Goal: Task Accomplishment & Management: Manage account settings

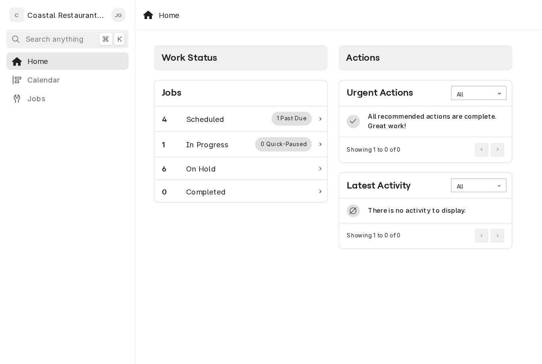
click at [179, 87] on div "4 Scheduled 1 Past Due" at bounding box center [177, 89] width 112 height 10
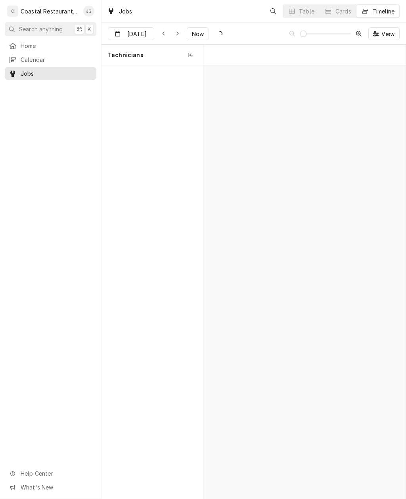
scroll to position [0, 4004]
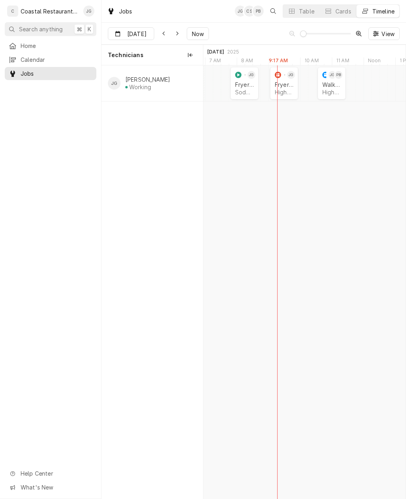
click at [245, 87] on div "Fryer Repair" at bounding box center [244, 84] width 19 height 7
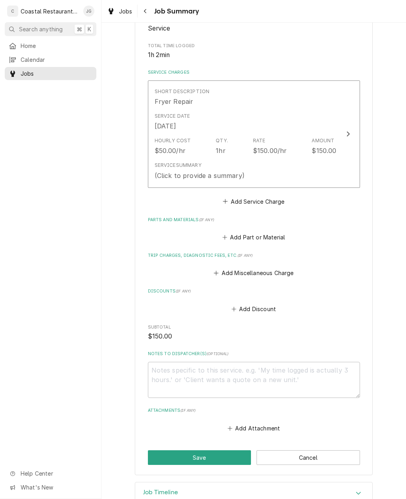
scroll to position [155, 0]
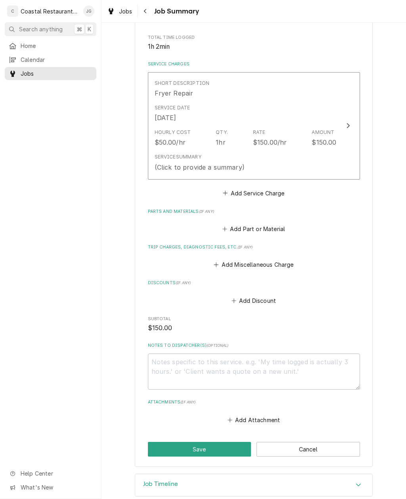
click at [219, 264] on button "Add Miscellaneous Charge" at bounding box center [254, 264] width 82 height 11
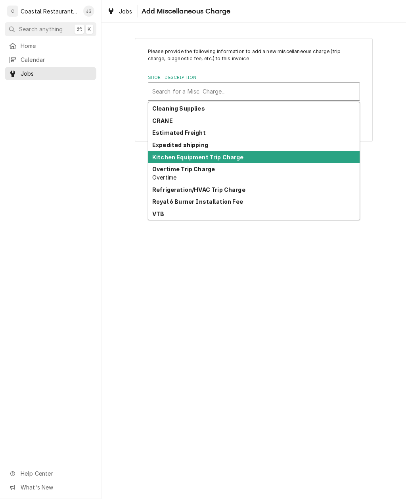
click at [246, 155] on div "Kitchen Equipment Trip Charge" at bounding box center [253, 157] width 211 height 12
type textarea "x"
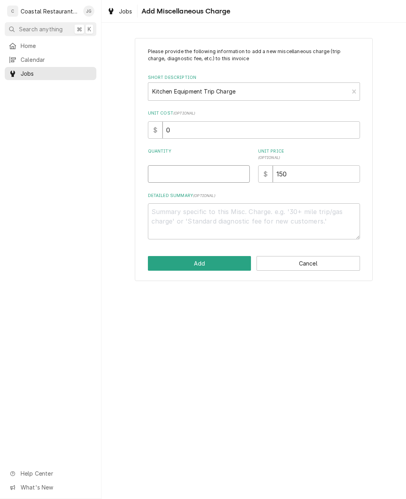
click at [218, 172] on input "Quantity" at bounding box center [199, 173] width 102 height 17
type input "1"
click at [214, 263] on button "Add" at bounding box center [200, 263] width 104 height 15
type textarea "x"
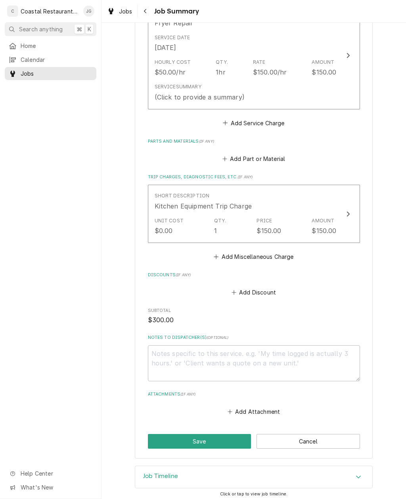
scroll to position [224, 0]
click at [232, 410] on icon "Attachments" at bounding box center [230, 413] width 5 height 6
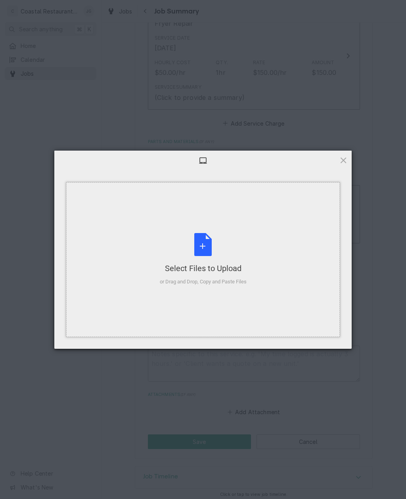
click at [250, 283] on div "Select Files to Upload or Drag and Drop, Copy and Paste Files" at bounding box center [203, 259] width 274 height 155
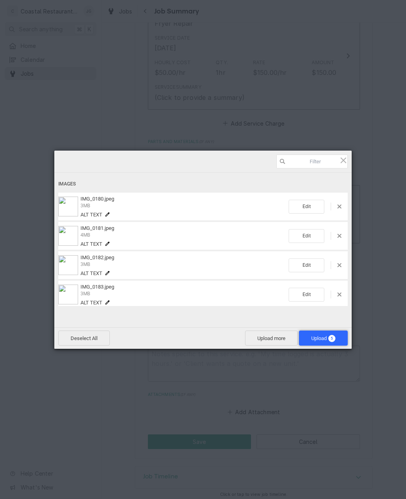
click at [326, 339] on span "Upload 5" at bounding box center [323, 338] width 24 height 6
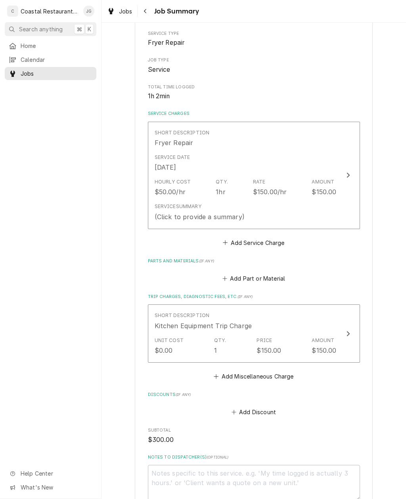
scroll to position [106, 0]
click at [257, 174] on div "Hourly Cost $50.00/hr Qty. 1hr Rate $150.00/hr Amount $150.00" at bounding box center [246, 186] width 182 height 25
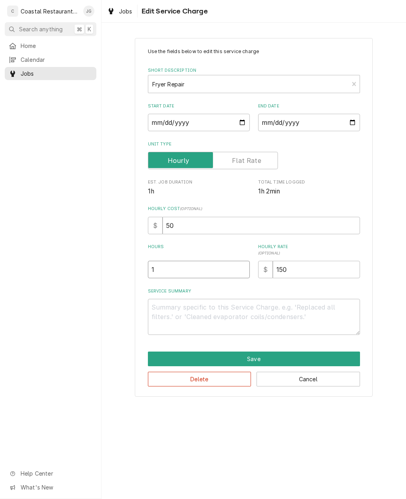
click at [210, 264] on input "1" at bounding box center [199, 269] width 102 height 17
click at [187, 270] on input "1" at bounding box center [199, 269] width 102 height 17
click at [228, 312] on textarea "Service Summary" at bounding box center [254, 317] width 212 height 36
type textarea "x"
type textarea "Arr"
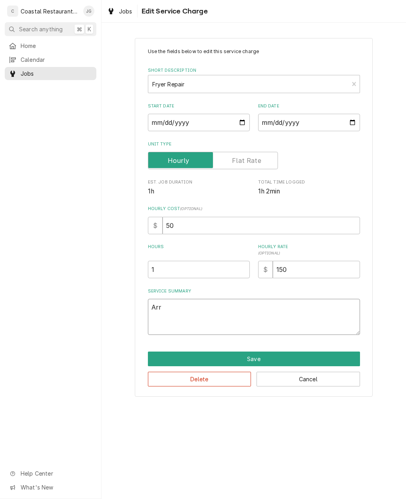
type textarea "x"
type textarea "Arriv"
type textarea "x"
type textarea "Arrived"
type textarea "x"
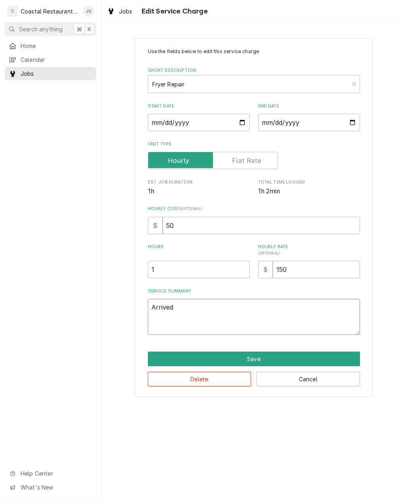
type textarea "Arrived on site"
type textarea "x"
type textarea "Arrived on site found"
type textarea "x"
type textarea "Arrived on site found first"
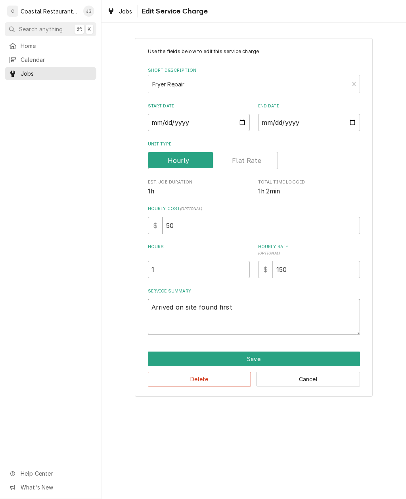
type textarea "x"
type textarea "Arrived on site found first fryer"
type textarea "x"
type textarea "Arrived on site found first"
type textarea "x"
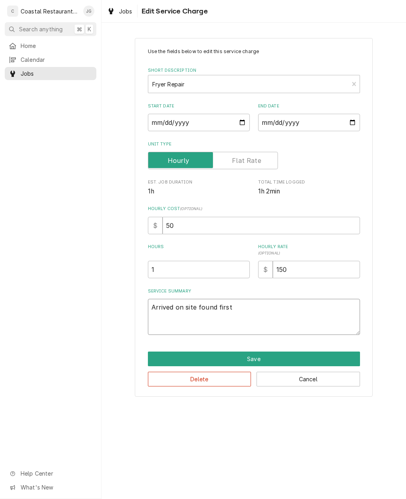
type textarea "Arrived on site found"
type textarea "x"
type textarea "Arrived on site"
type textarea "x"
type textarea "Arrived on"
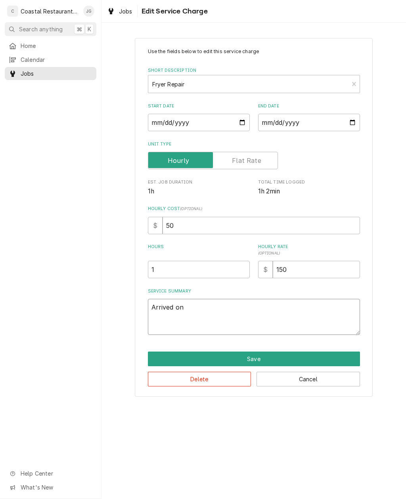
type textarea "x"
type textarea "Arrived"
type textarea "x"
type textarea "Arr"
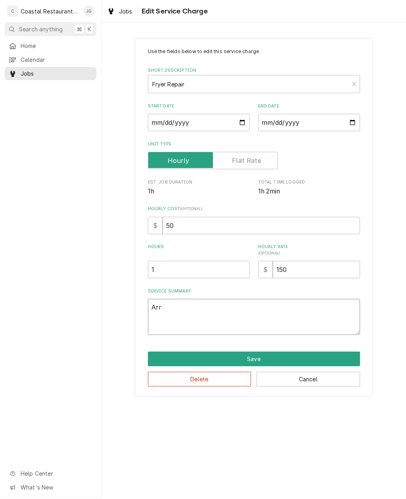
type textarea "x"
type textarea "Arrived"
type textarea "x"
type textarea "Arrived on"
type textarea "x"
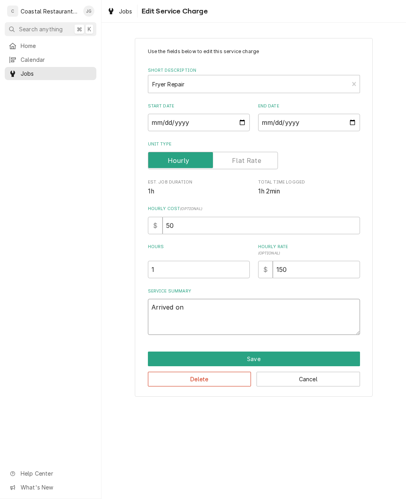
type textarea "Arrived on site"
type textarea "x"
type textarea "Arrived on site found"
type textarea "x"
type textarea "Arrived on site found first"
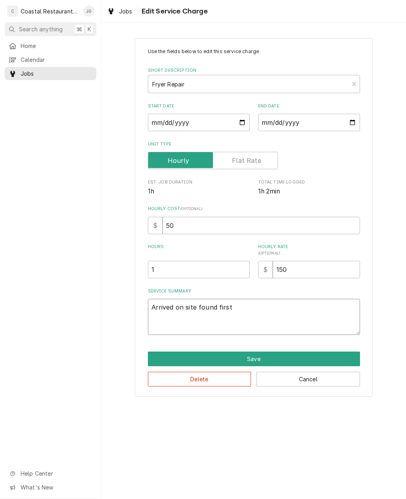
type textarea "x"
type textarea "Arrived on site found first fryer"
type textarea "x"
type textarea "Arrived on site found first fryer on"
type textarea "x"
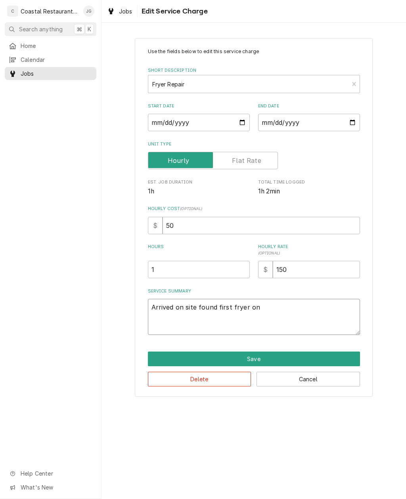
type textarea "Arrived on site found first fryer on left"
type textarea "x"
type textarea "Arrived on site found first fryer on left side"
type textarea "x"
type textarea "Arrived on site found first fryer on left side empty"
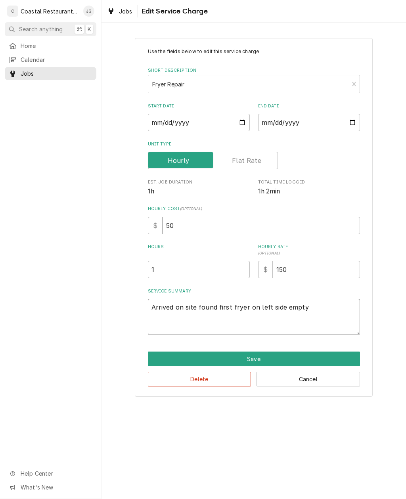
type textarea "x"
type textarea "Arrived on site found first fryer on left side empty pilot"
type textarea "x"
type textarea "Arrived on site found first fryer on left side empty pilot holding"
type textarea "x"
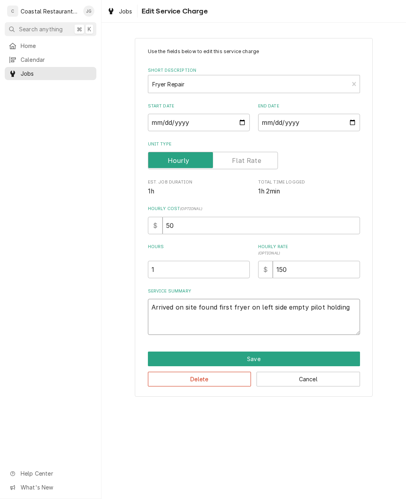
type textarea "Arrived on site found first fryer on left side, empty pilot holding checked"
type textarea "x"
type textarea "Arrived on site found first fryer on left side, empty pilot holding checked over"
type textarea "x"
type textarea "Arrived on site found first fryer on left side, empty pilot holding checked ove…"
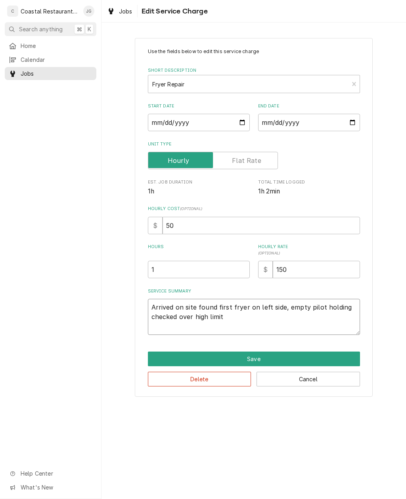
type textarea "x"
type textarea "Arrived on site found first fryer on left side, empty pilot holding checked ove…"
type textarea "x"
type textarea "Arrived on site found first fryer on left side empty pilot holding checked over…"
type textarea "x"
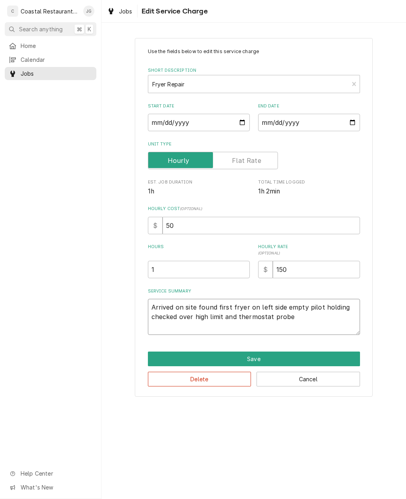
type textarea "Arrived on site found first fryer on left side, empty pilot holding checked ove…"
type textarea "x"
type textarea "Arrived on site found first fryer on left side, empty pilot holding checked ove…"
type textarea "x"
type textarea "Arrived on site found first fryer on left side, empty pilot holding checked ove…"
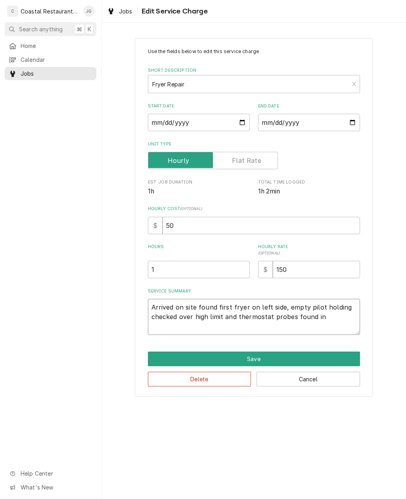
type textarea "x"
type textarea "Arrived on site found first fryer on left side empty pilot holding checked over…"
type textarea "x"
type textarea "Arrived on site found first fryer on left side empty pilot holding checked over…"
type textarea "x"
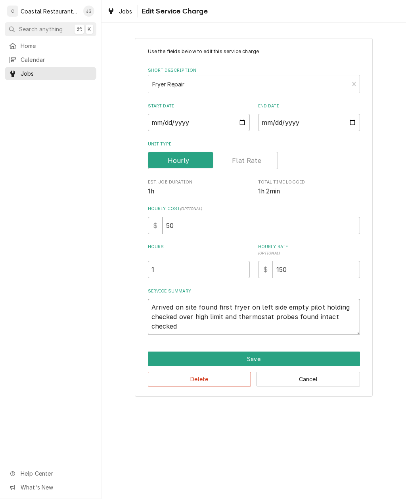
type textarea "Arrived on site found first fryer on left side empty pilot holding checked over…"
type textarea "x"
type textarea "Arrived on site found first fryer on left side empty pilot holding checked over…"
type textarea "x"
type textarea "Arrived on site found first fryer on left side empty pilot holding checked over…"
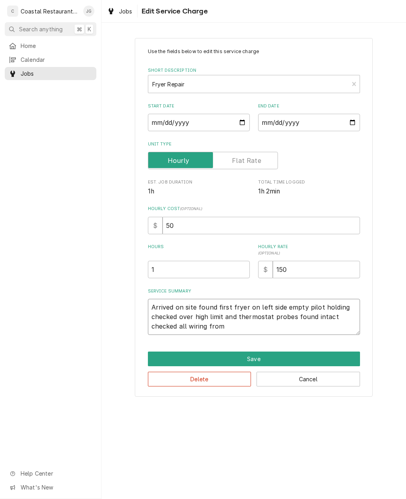
type textarea "x"
type textarea "Arrived on site found first fryer on left side empty pilot holding checked over…"
type textarea "x"
type textarea "Arrived on site found first fryer on left side empty pilot holding checked over…"
type textarea "x"
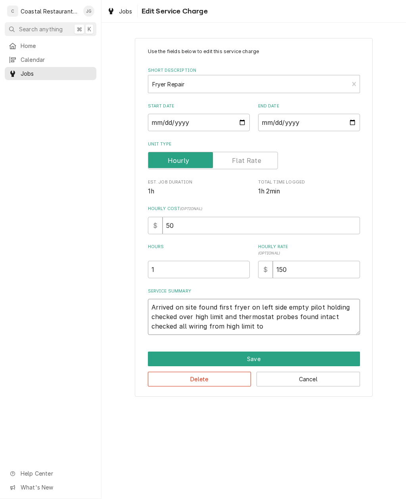
type textarea "Arrived on site found first fryer on left side empty pilot holding checked over…"
type textarea "x"
type textarea "Arrived on site found first fryer on left side empty pilot holding checked over…"
type textarea "x"
type textarea "Arrived on site found first fryer on left side empty pilot holding checked over…"
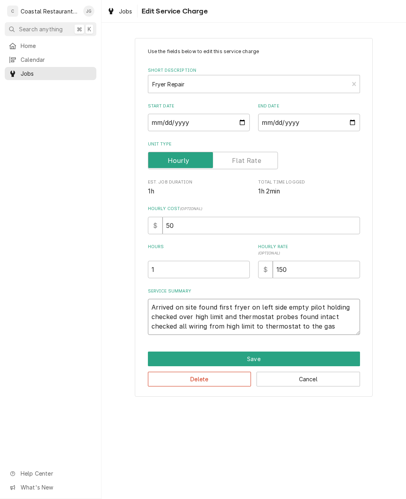
type textarea "x"
type textarea "Arrived on site found first fryer on left side empty pilot holding checked over…"
type textarea "x"
type textarea "Arrived on site found first fryer on left side empty pilot holding checked over…"
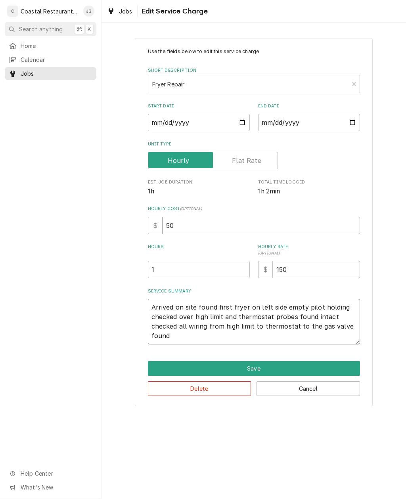
type textarea "x"
type textarea "Arrived on site found first fryer on left side empty pilot holding checked over…"
type textarea "x"
type textarea "Arrived on site found first fryer on left side empty pilot holding checked over…"
type textarea "x"
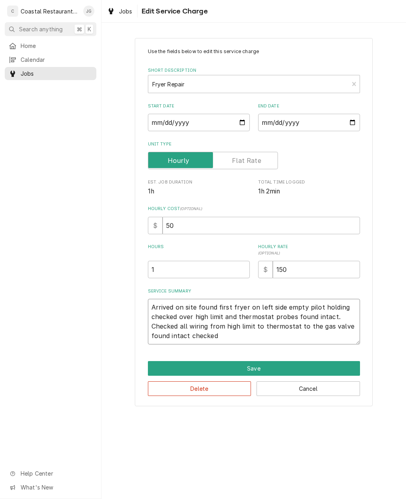
type textarea "Arrived on site found first fryer on left side empty pilot holding checked over…"
type textarea "x"
type textarea "Arrived on site found first fryer on left side empty pilot holding checked over…"
type textarea "x"
type textarea "Arrived on site found first fryer on left side empty pilot holding checked over…"
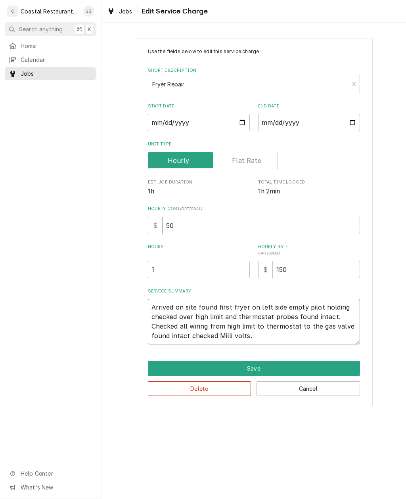
type textarea "x"
type textarea "Arrived on site found first fryer on left side empty pilot holding checked over…"
type textarea "x"
type textarea "Arrived on site found first fryer on left side empty pilot holding checked over…"
type textarea "x"
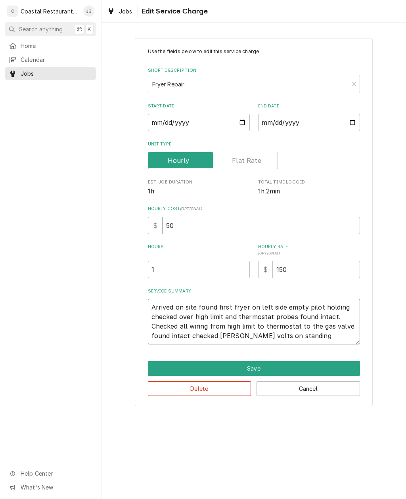
type textarea "Arrived on site found first fryer on left side empty pilot holding checked over…"
type textarea "x"
type textarea "Arrived on site found first fryer on left side empty pilot holding checked over…"
type textarea "x"
type textarea "Arrived on site found first fryer on left side empty pilot holding checked over…"
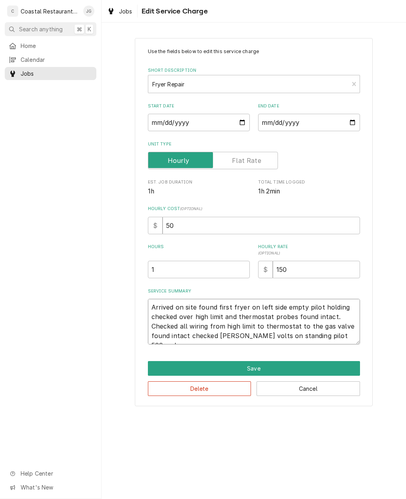
type textarea "x"
type textarea "Arrived on site found first fryer on left side empty pilot holding checked over…"
type textarea "x"
type textarea "Arrived on site found first fryer on left side empty pilot holding checked over…"
type textarea "x"
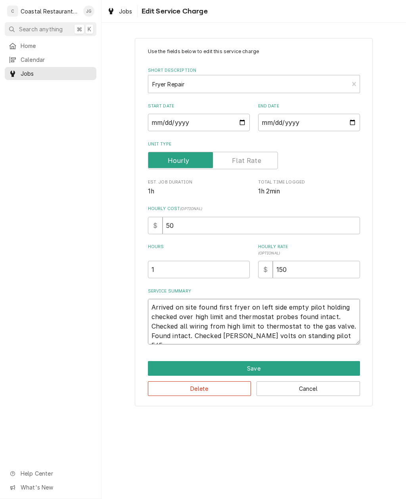
type textarea "Arrived on site found first fryer on left side empty pilot holding checked over…"
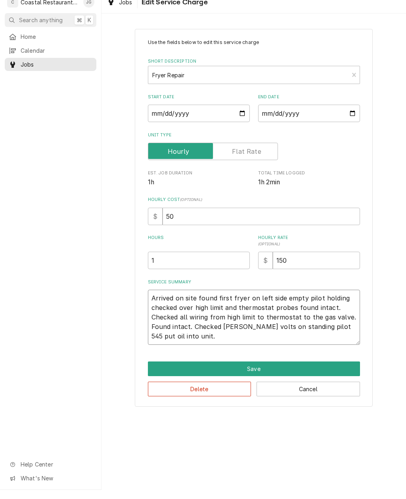
type textarea "x"
type textarea "Arrived on site found first fryer on left side empty pilot holding checked over…"
type textarea "x"
type textarea "Arrived on site found first fryer on left side empty pilot holding checked over…"
type textarea "x"
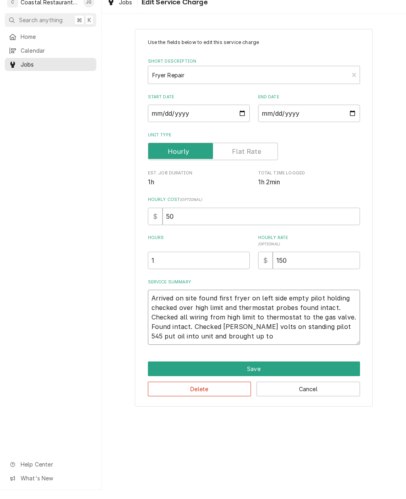
type textarea "Arrived on site found first fryer on left side empty pilot holding checked over…"
type textarea "x"
type textarea "Arrived on site found first fryer on left side empty pilot holding checked over…"
type textarea "x"
type textarea "Arrived on site found first fryer on left side empty pilot holding checked over…"
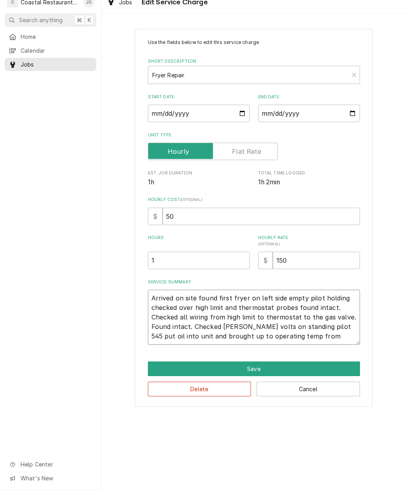
type textarea "x"
type textarea "Arrived on site found first fryer on left side empty pilot holding checked over…"
type textarea "x"
type textarea "Arrived on site found first fryer on left side empty pilot holding checked over…"
type textarea "x"
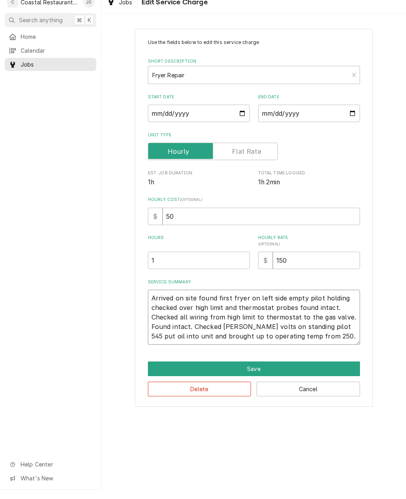
type textarea "Arrived on site found first fryer on left side empty pilot holding checked over…"
type textarea "x"
type textarea "Arrived on site found first fryer on left side empty pilot holding checked over…"
type textarea "x"
type textarea "Arrived on site found first fryer on left side empty pilot holding checked over…"
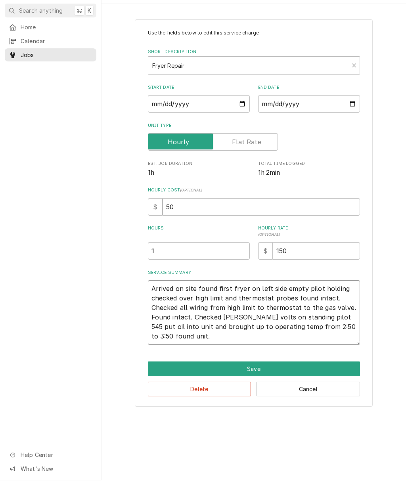
type textarea "x"
type textarea "Arrived on site found first fryer on left side empty pilot holding checked over…"
type textarea "x"
type textarea "Arrived on site found first fryer on left side empty pilot holding checked over…"
type textarea "x"
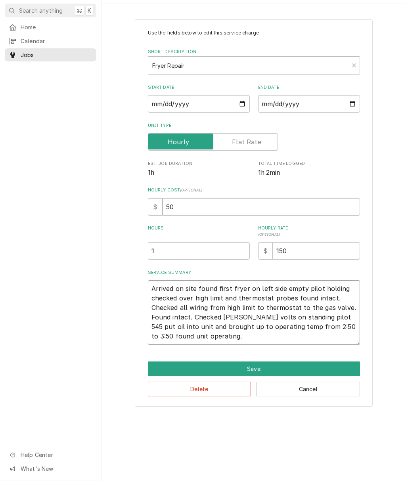
type textarea "Arrived on site found first fryer on left side empty pilot holding checked over…"
type textarea "x"
type textarea "Arrived on site found first fryer on left side empty pilot holding checked over…"
type textarea "x"
type textarea "Arrived on site found first fryer on left side empty pilot holding checked over…"
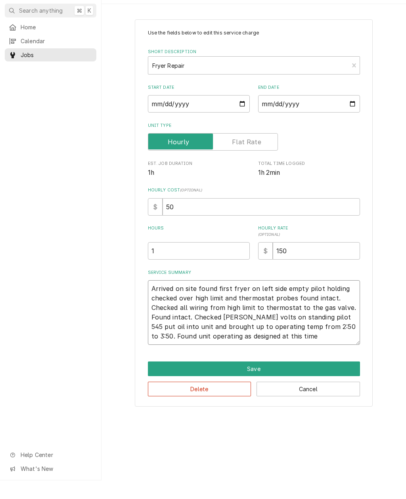
type textarea "x"
type textarea "Arrived on site found first fryer on left side empty pilot holding checked over…"
type textarea "x"
type textarea "Arrived on site found first fryer on left side empty pilot holding checked over…"
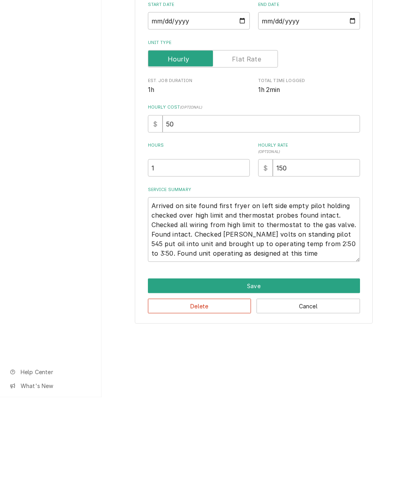
click at [300, 380] on button "Save" at bounding box center [254, 387] width 212 height 15
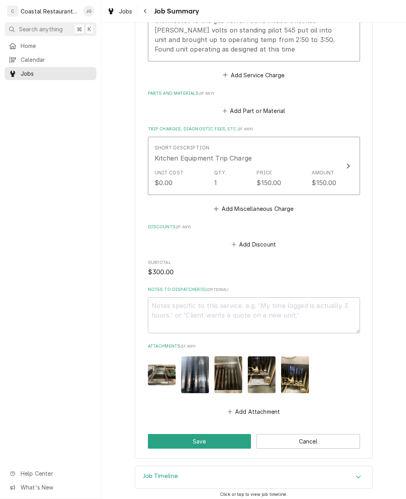
scroll to position [330, 0]
click at [220, 438] on button "Save" at bounding box center [200, 442] width 104 height 15
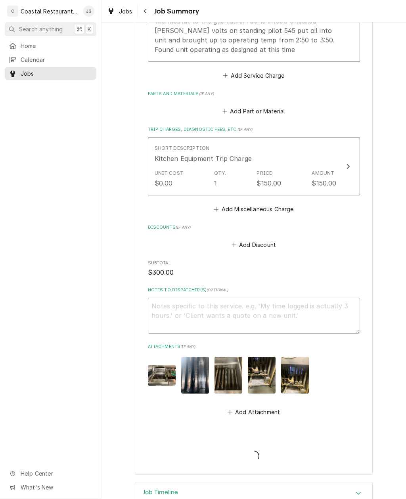
type textarea "x"
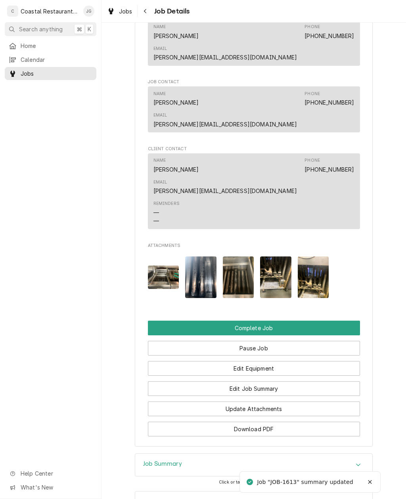
scroll to position [613, 0]
click at [287, 321] on button "Complete Job" at bounding box center [254, 328] width 212 height 15
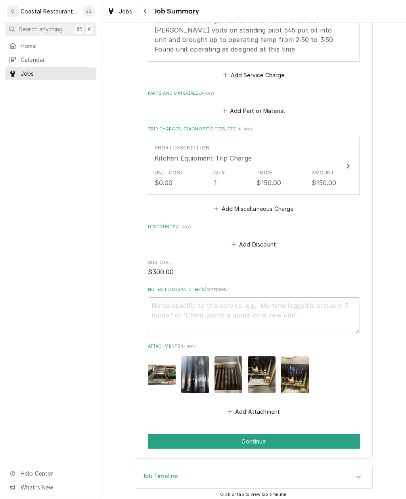
scroll to position [330, 0]
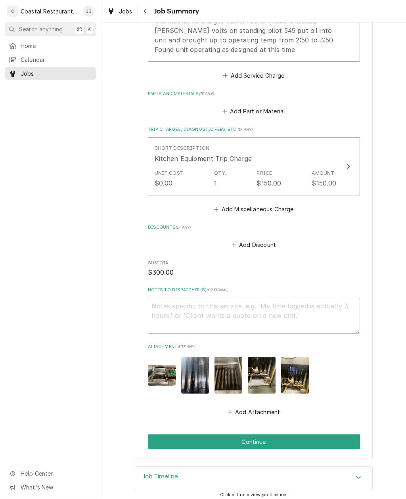
click at [308, 439] on button "Continue" at bounding box center [254, 442] width 212 height 15
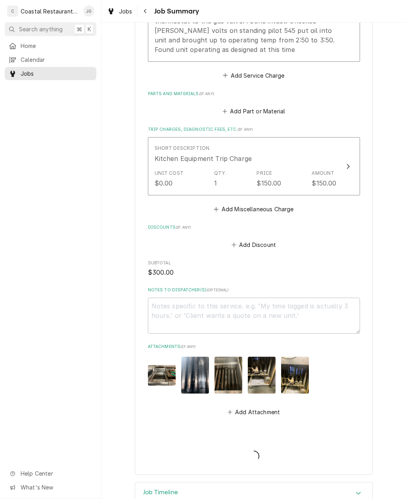
type textarea "x"
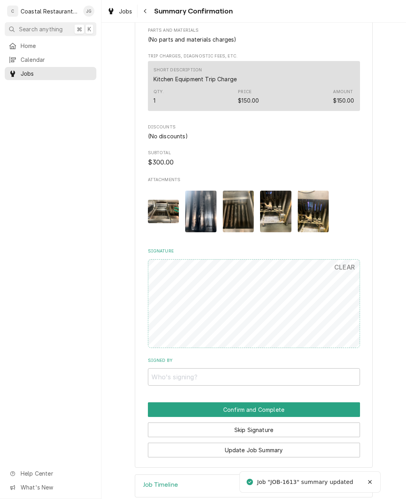
scroll to position [343, 0]
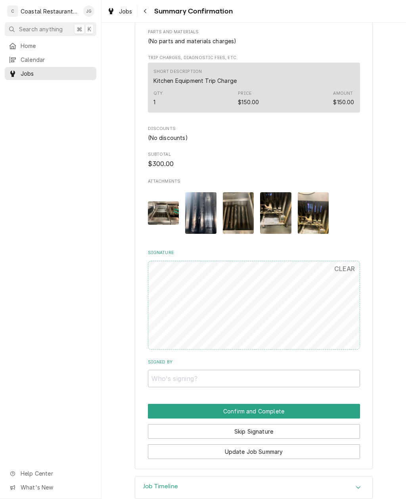
click at [292, 424] on button "Skip Signature" at bounding box center [254, 431] width 212 height 15
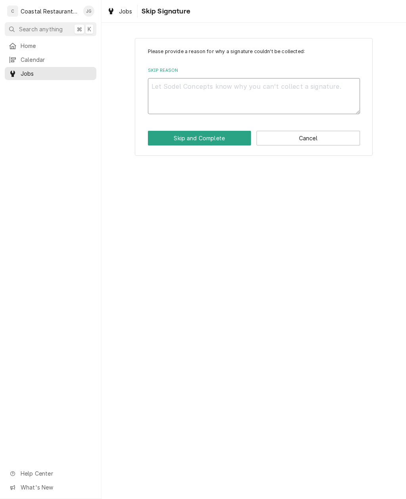
click at [249, 93] on textarea "Skip Reason" at bounding box center [254, 96] width 212 height 36
type textarea "x"
type textarea "N"
type textarea "x"
type textarea "No"
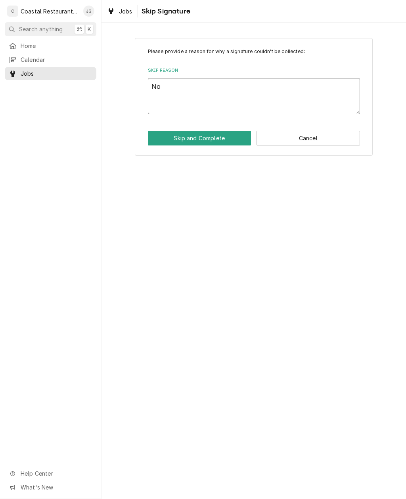
type textarea "x"
type textarea "No"
type textarea "x"
type textarea "N"
type textarea "x"
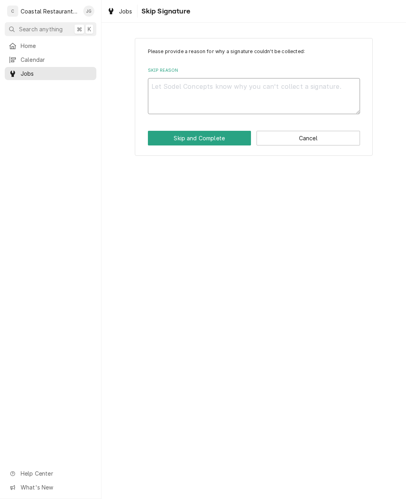
type textarea "x"
type textarea "Ma"
type textarea "x"
type textarea "Man"
type textarea "x"
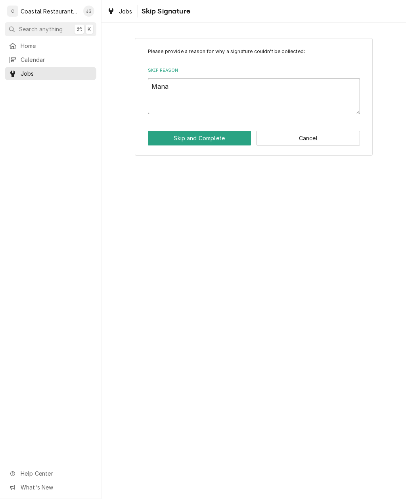
type textarea "Manag"
type textarea "x"
type textarea "Manage"
type textarea "x"
type textarea "Manager"
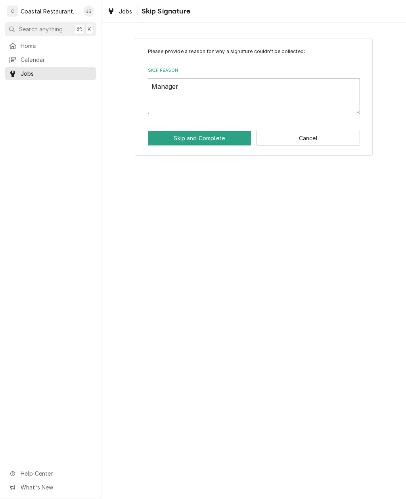
type textarea "x"
type textarea "Manager N"
type textarea "x"
type textarea "Manager Not"
type textarea "x"
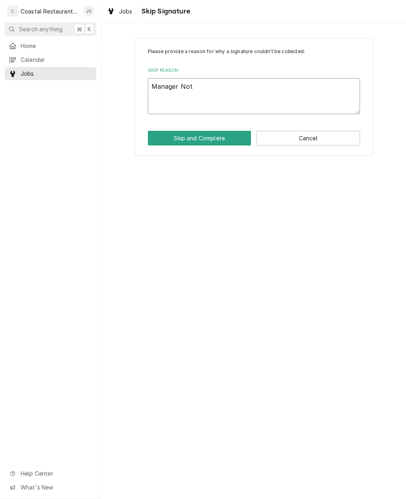
type textarea "Manager Not"
type textarea "x"
type textarea "Manager Not O"
type textarea "x"
type textarea "Manager Not On"
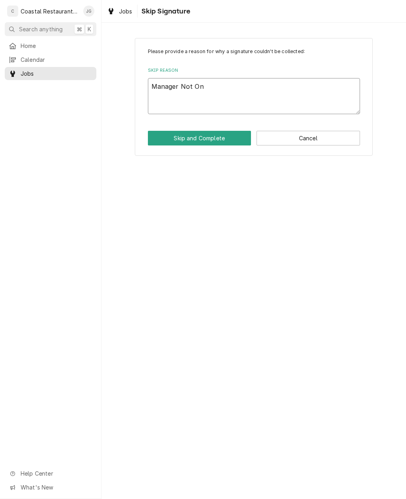
type textarea "x"
type textarea "Manager Not Ons"
type textarea "x"
type textarea "Manager Not Onsi"
type textarea "x"
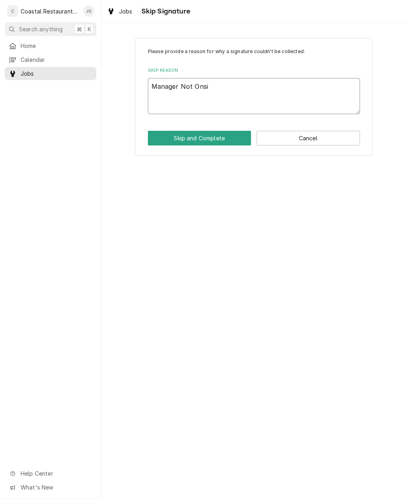
type textarea "Manager Not Onsit"
type textarea "x"
type textarea "Manager Not Onsite"
click at [217, 134] on button "Skip and Complete" at bounding box center [200, 138] width 104 height 15
type textarea "x"
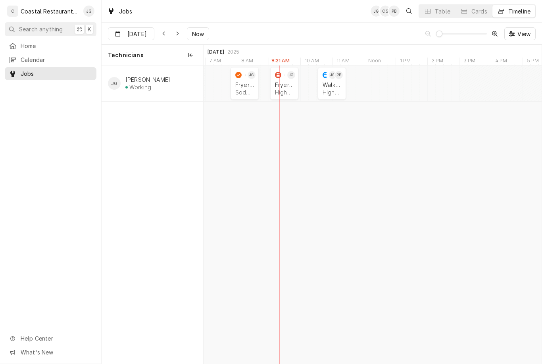
scroll to position [0, 3988]
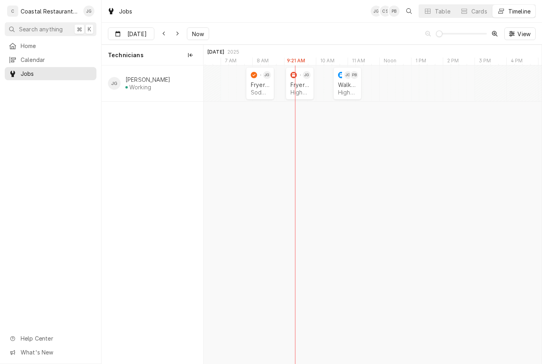
click at [273, 88] on div "JOB-1613 [PERSON_NAME] Repair Sodel Concepts | [GEOGRAPHIC_DATA], 19944" at bounding box center [260, 83] width 28 height 33
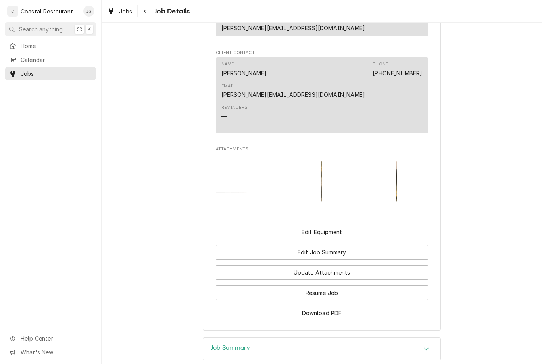
scroll to position [620, 0]
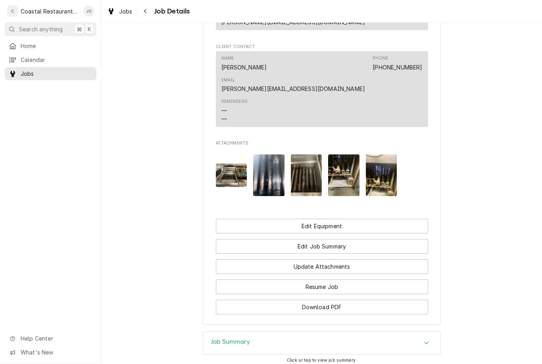
click at [343, 239] on button "Edit Job Summary" at bounding box center [322, 246] width 212 height 15
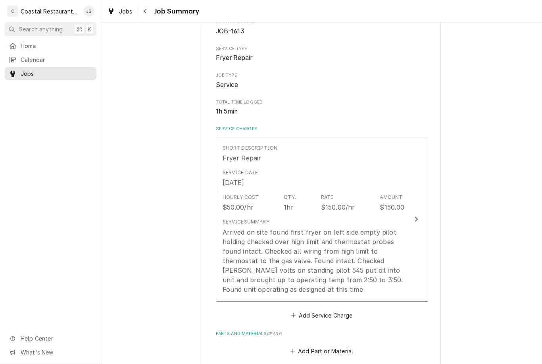
scroll to position [107, 0]
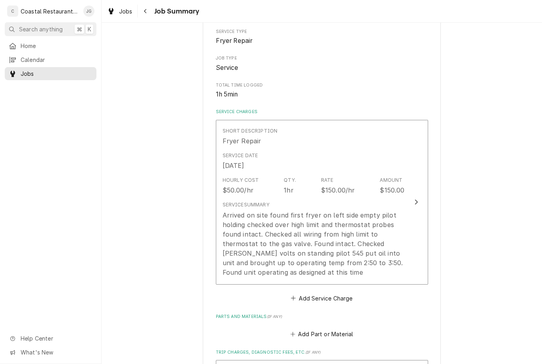
click at [310, 241] on div "Arrived on site found first fryer on left side empty pilot holding checked over…" at bounding box center [313, 243] width 182 height 67
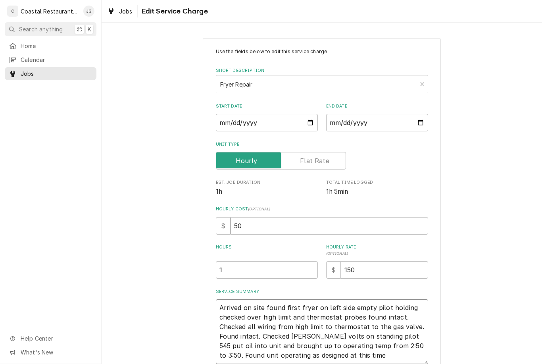
click at [263, 313] on textarea "Arrived on site found first fryer on left side empty pilot holding checked over…" at bounding box center [322, 331] width 212 height 65
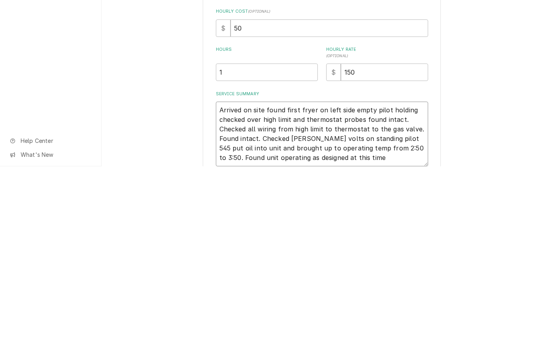
type textarea "x"
type textarea "Arrived on site found first fryer on left side empty pilot holding checked oveh…"
type textarea "x"
type textarea "Arrived on site found first fryer on left side empty pilot holding checked ovhi…"
type textarea "x"
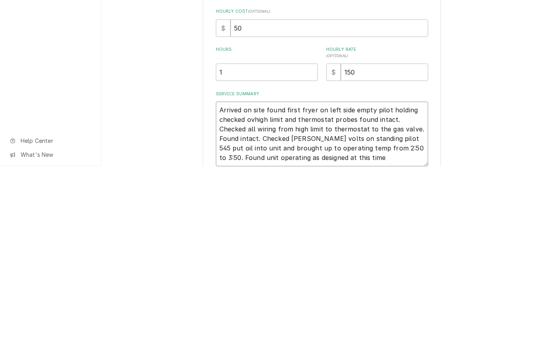
type textarea "Arrived on site found first fryer on left side empty pilot holding checked ohig…"
type textarea "x"
type textarea "Arrived on site found first fryer on left side empty pilot holding checked high…"
type textarea "x"
type textarea "Arrived on site found first fryer on left side empty pilot holding checkehigh l…"
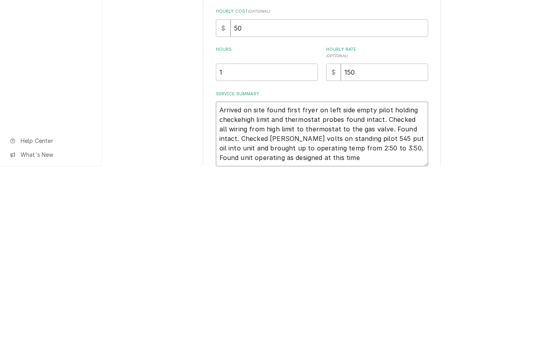
type textarea "x"
type textarea "Arrived on site found first fryer on left side empty pilot holding checkhigh li…"
type textarea "x"
type textarea "Arrived on site found first fryer on left side empty pilot holding chechigh lim…"
type textarea "x"
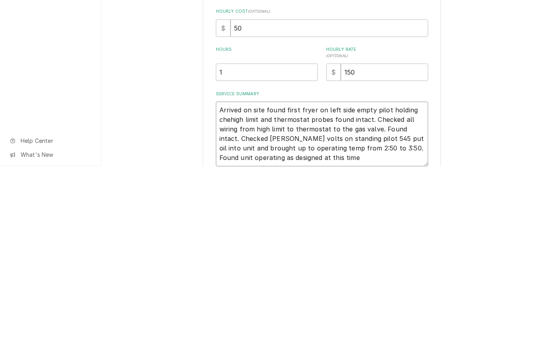
type textarea "Arrived on site found first fryer on left side empty pilot holding chhigh limit…"
type textarea "x"
type textarea "Arrived on site found first fryer on left side empty pilot holding chigh limit …"
type textarea "x"
type textarea "Arrived on site found first fryer on left side empty pilot holding high limit a…"
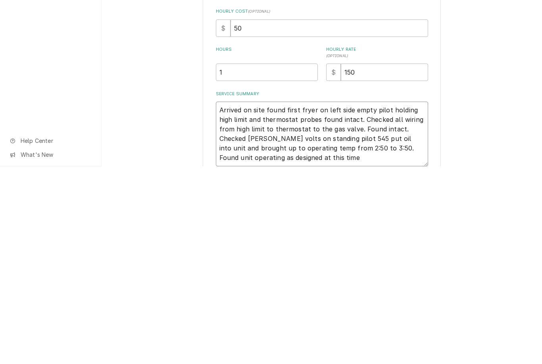
type textarea "x"
type textarea "Arrived on site found first fryer on left side empty pilot holding ihigh limit …"
type textarea "x"
type textarea "Arrived on site found first fryer on left side empty pilot holding inshigh limi…"
type textarea "x"
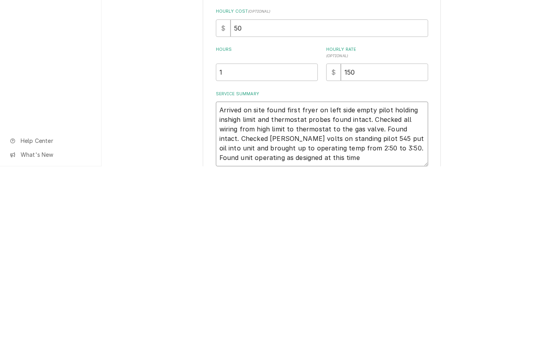
type textarea "Arrived on site found first fryer on left side empty pilot holding inspehigh li…"
type textarea "x"
type textarea "Arrived on site found first fryer on left side empty pilot holding inspecthigh …"
type textarea "x"
type textarea "Arrived on site found first fryer on left side empty pilot holding inspect high…"
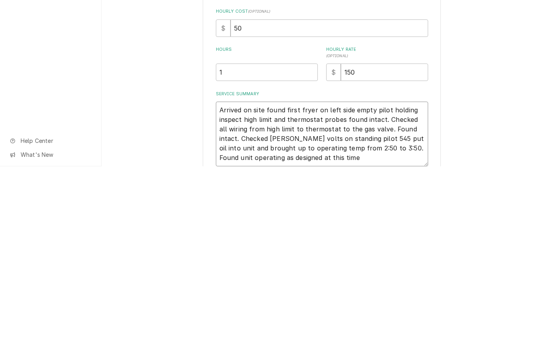
type textarea "x"
type textarea "Arrived on site found first fryer on left side empty pilot holding inspected hi…"
type textarea "x"
type textarea "Arrived on site found first fryer on left side empty pilot holding inspectedhig…"
click at [488, 127] on div "Use the fields below to edit this service charge Short Description Fryer Repair…" at bounding box center [322, 231] width 440 height 401
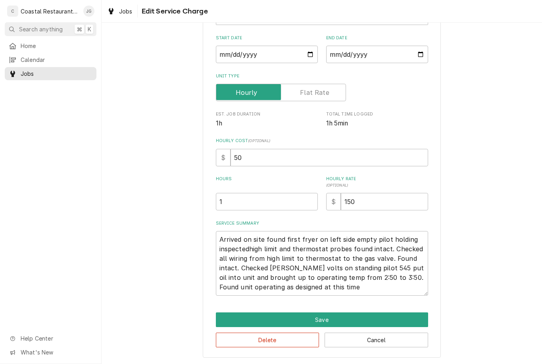
click at [328, 319] on button "Save" at bounding box center [322, 319] width 212 height 15
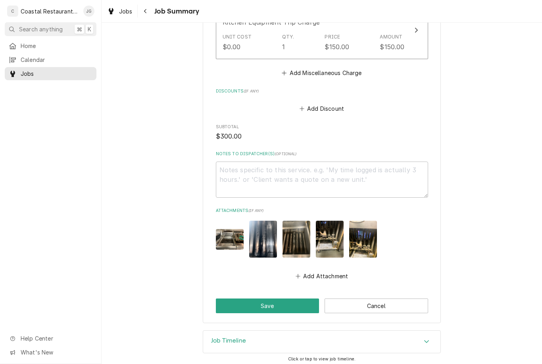
scroll to position [465, 0]
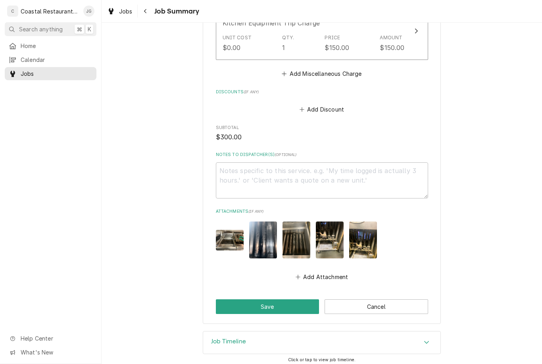
click at [268, 301] on button "Save" at bounding box center [268, 306] width 104 height 15
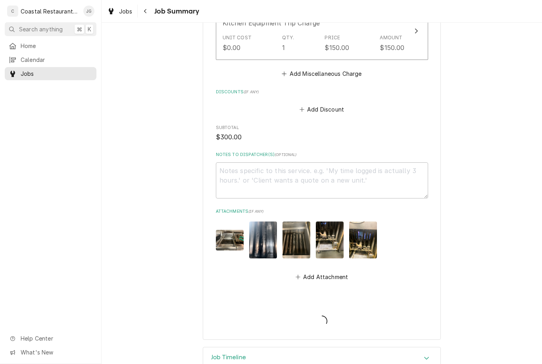
type textarea "x"
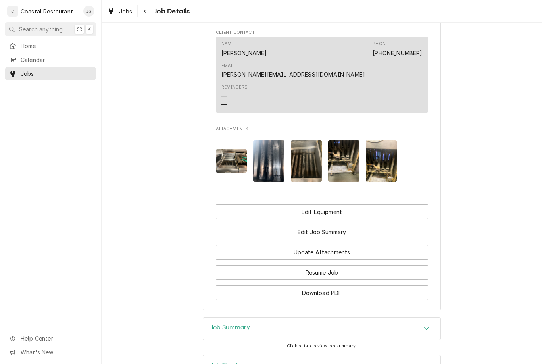
scroll to position [633, 0]
click at [40, 53] on link "Calendar" at bounding box center [51, 59] width 92 height 13
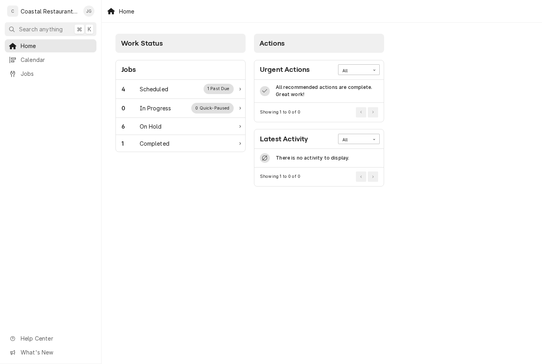
click at [169, 90] on div "4 Scheduled 1 Past Due" at bounding box center [177, 89] width 112 height 10
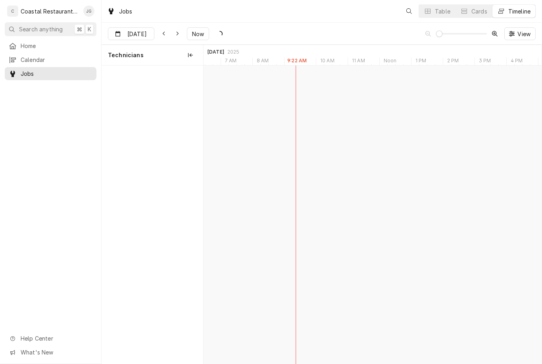
scroll to position [0, 6693]
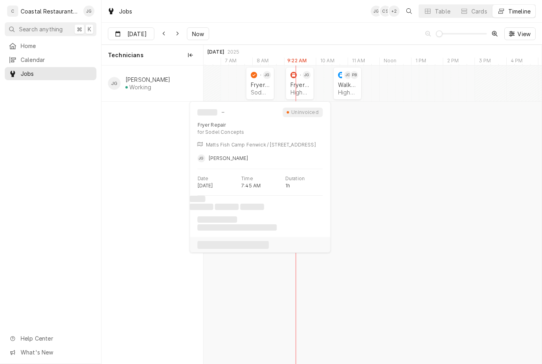
click at [267, 89] on div "Sodel Concepts | Fenwick Island, 19944" at bounding box center [260, 92] width 19 height 7
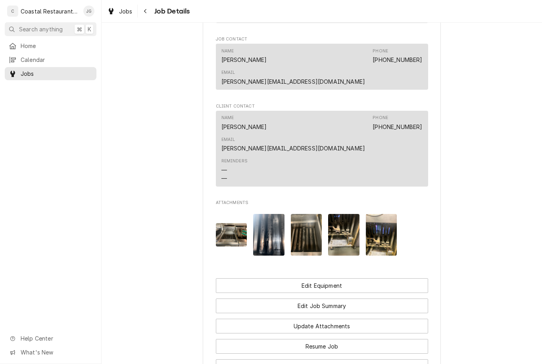
scroll to position [562, 0]
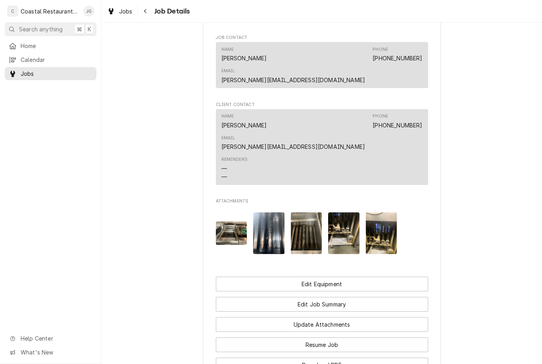
click at [335, 297] on button "Edit Job Summary" at bounding box center [322, 304] width 212 height 15
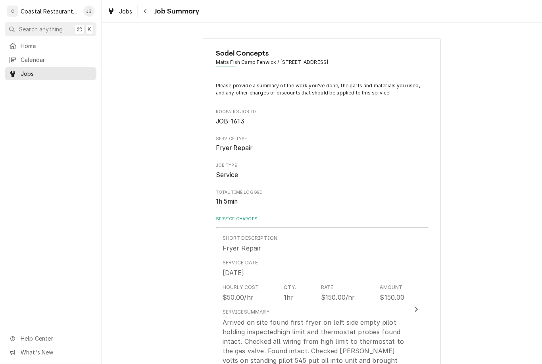
click at [425, 311] on button "Short Description Fryer Repair Service Date [DATE] Hourly Cost $50.00/hr Qty. 1…" at bounding box center [322, 309] width 212 height 165
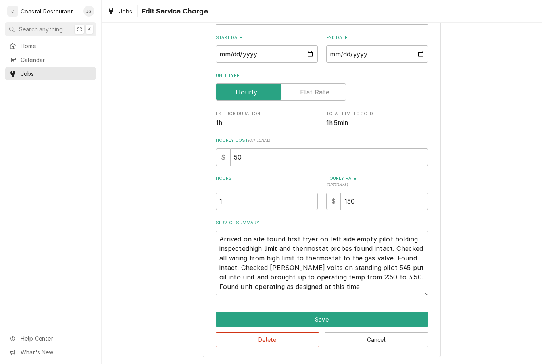
scroll to position [68, 0]
click at [377, 341] on button "Cancel" at bounding box center [376, 339] width 104 height 15
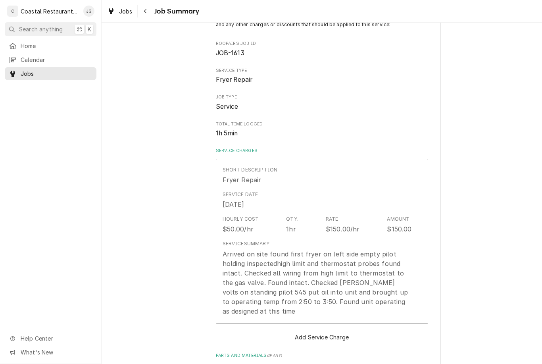
type textarea "x"
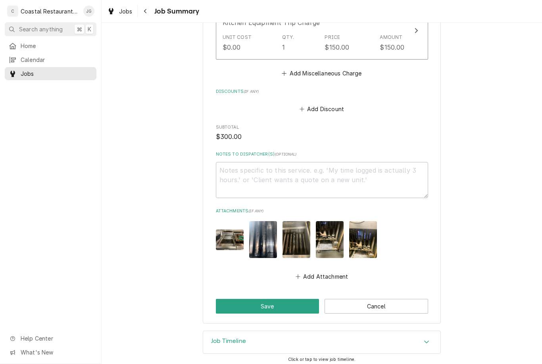
scroll to position [465, 0]
click at [48, 42] on span "Home" at bounding box center [57, 46] width 72 height 8
